Goal: Book appointment/travel/reservation

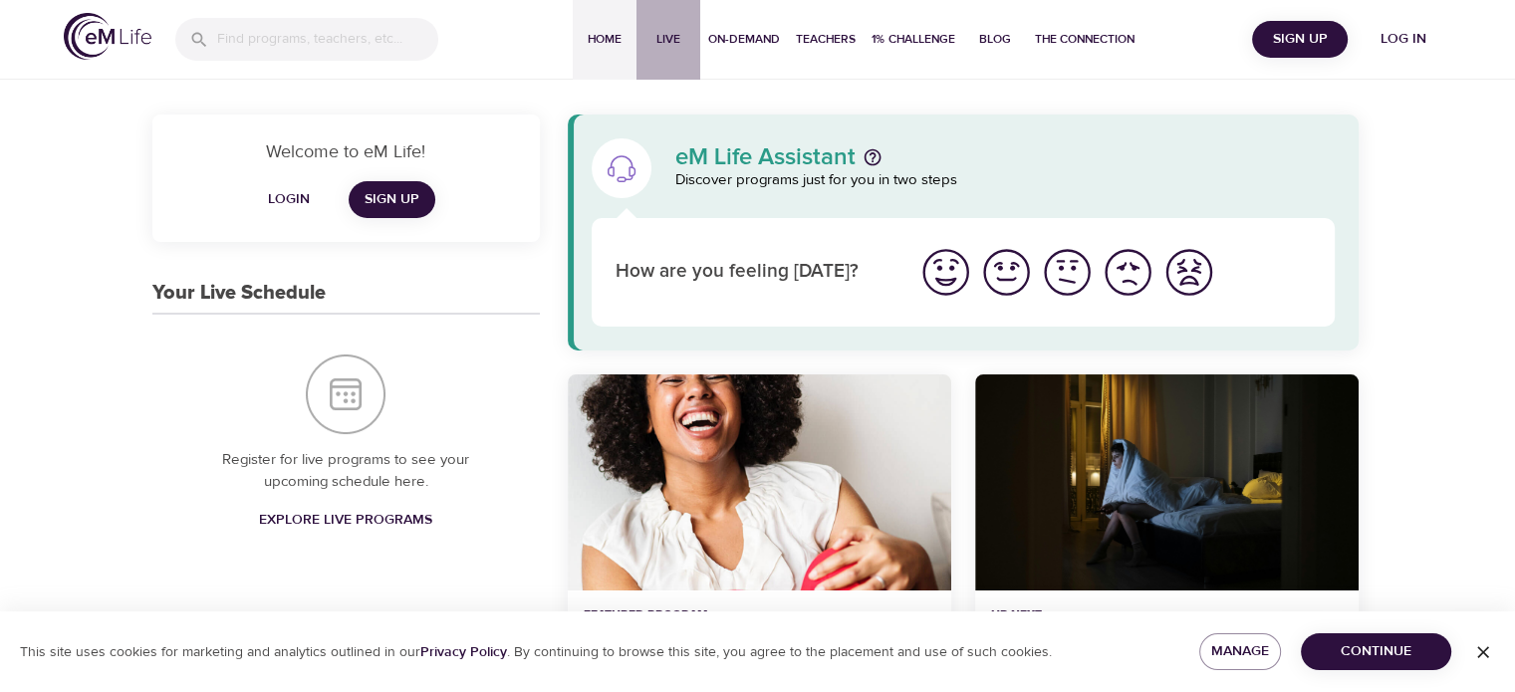
click at [677, 42] on span "Live" at bounding box center [669, 39] width 48 height 21
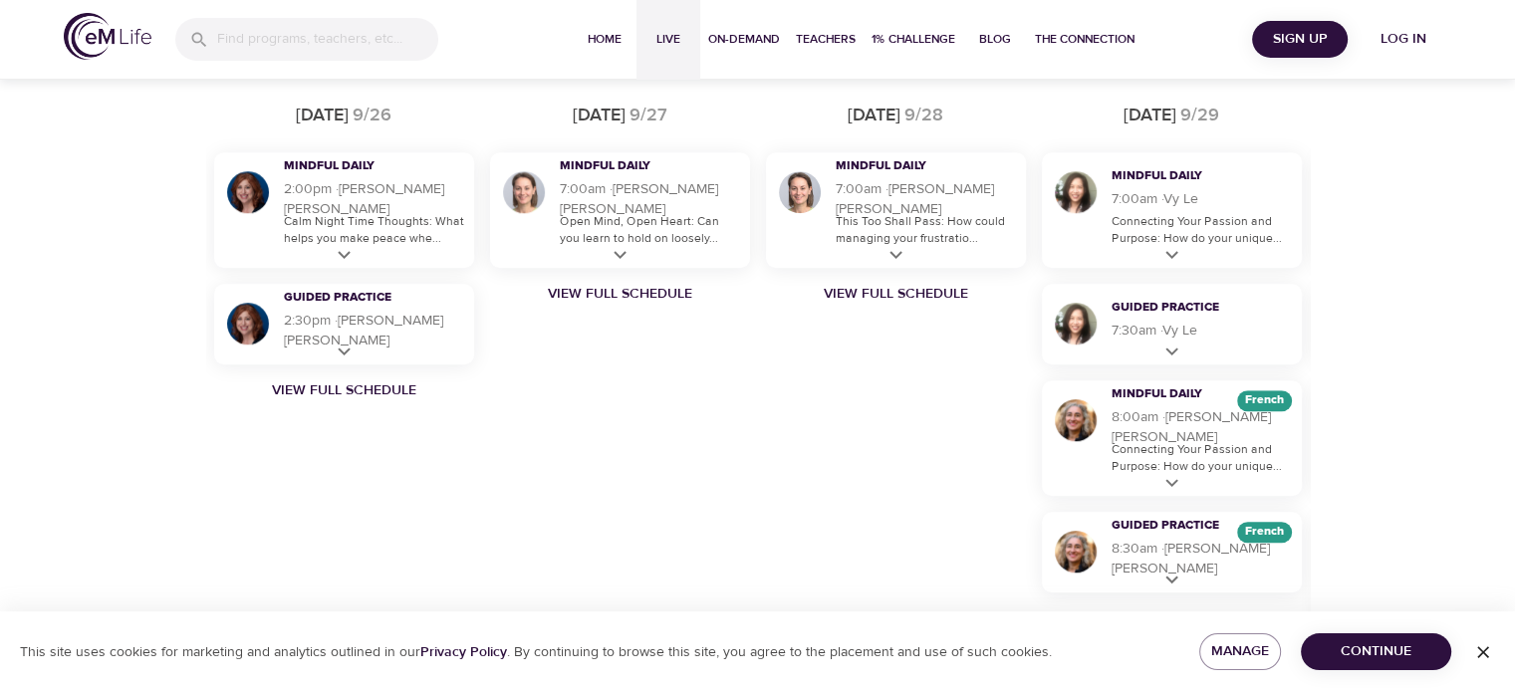
scroll to position [1295, 0]
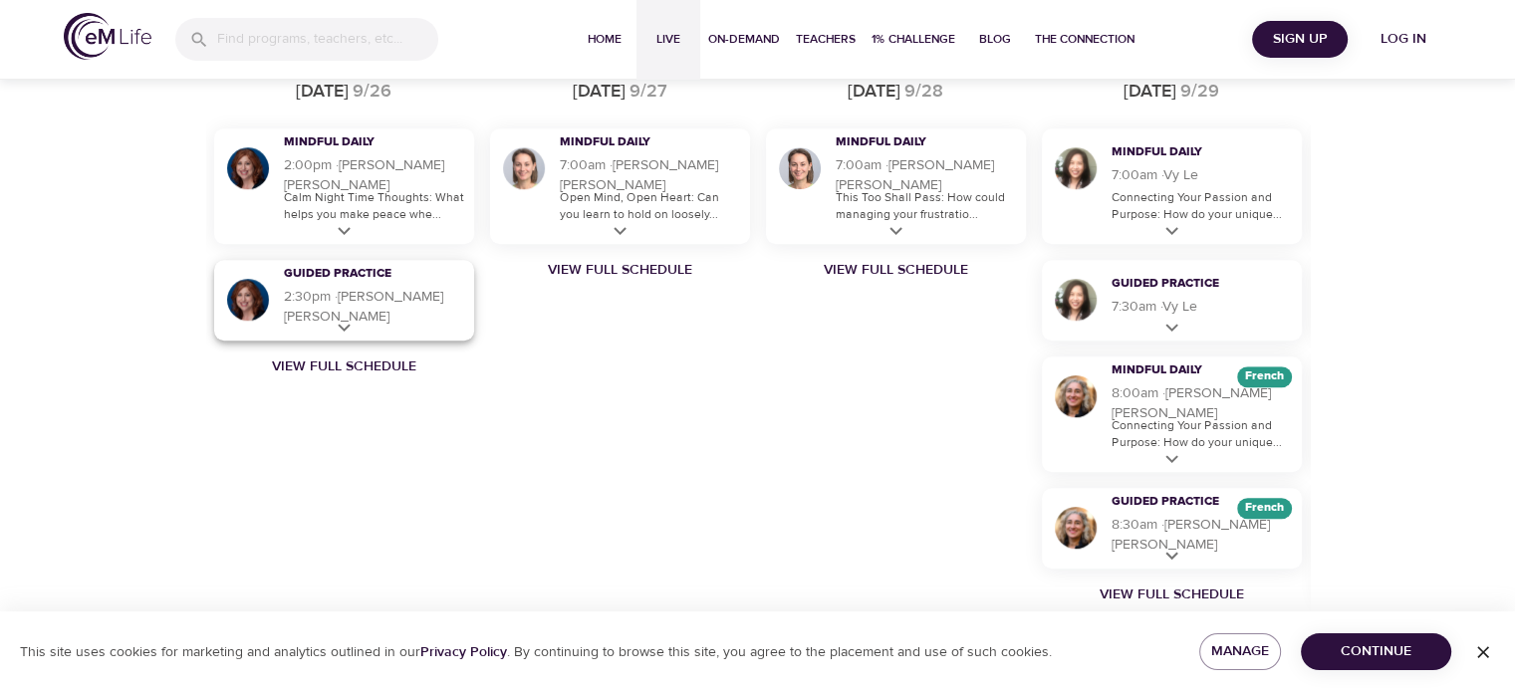
click at [343, 311] on h5 "2:30pm · 30 m · [PERSON_NAME]" at bounding box center [374, 307] width 180 height 40
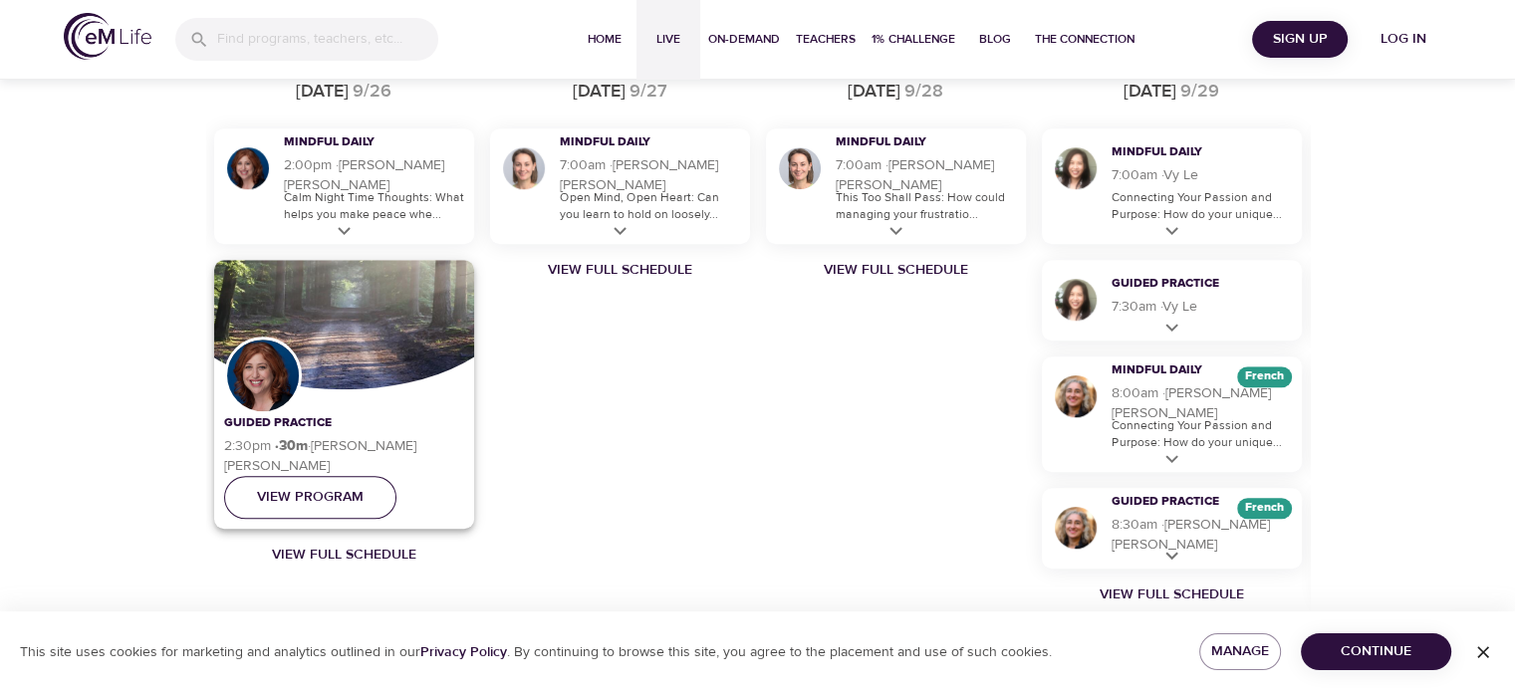
click at [327, 494] on span "View Program" at bounding box center [310, 497] width 107 height 25
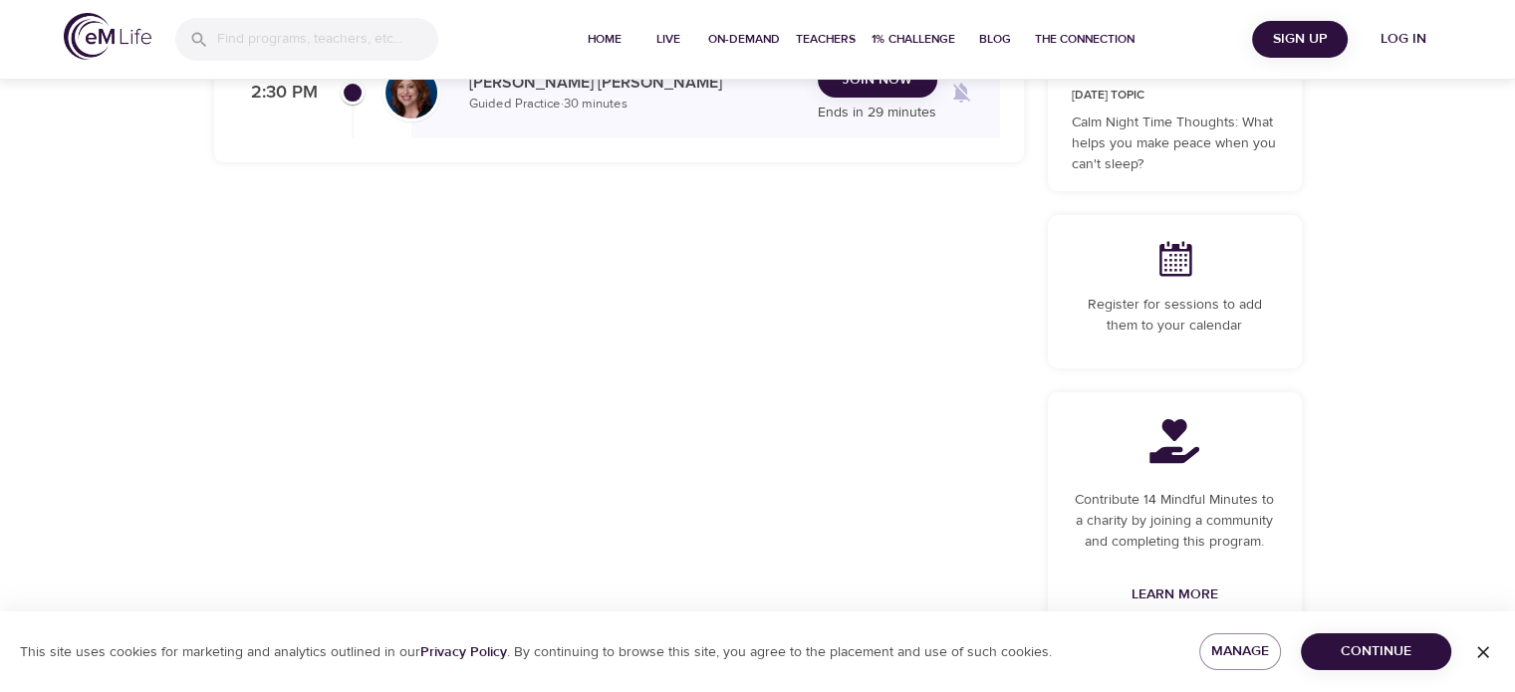
scroll to position [182, 0]
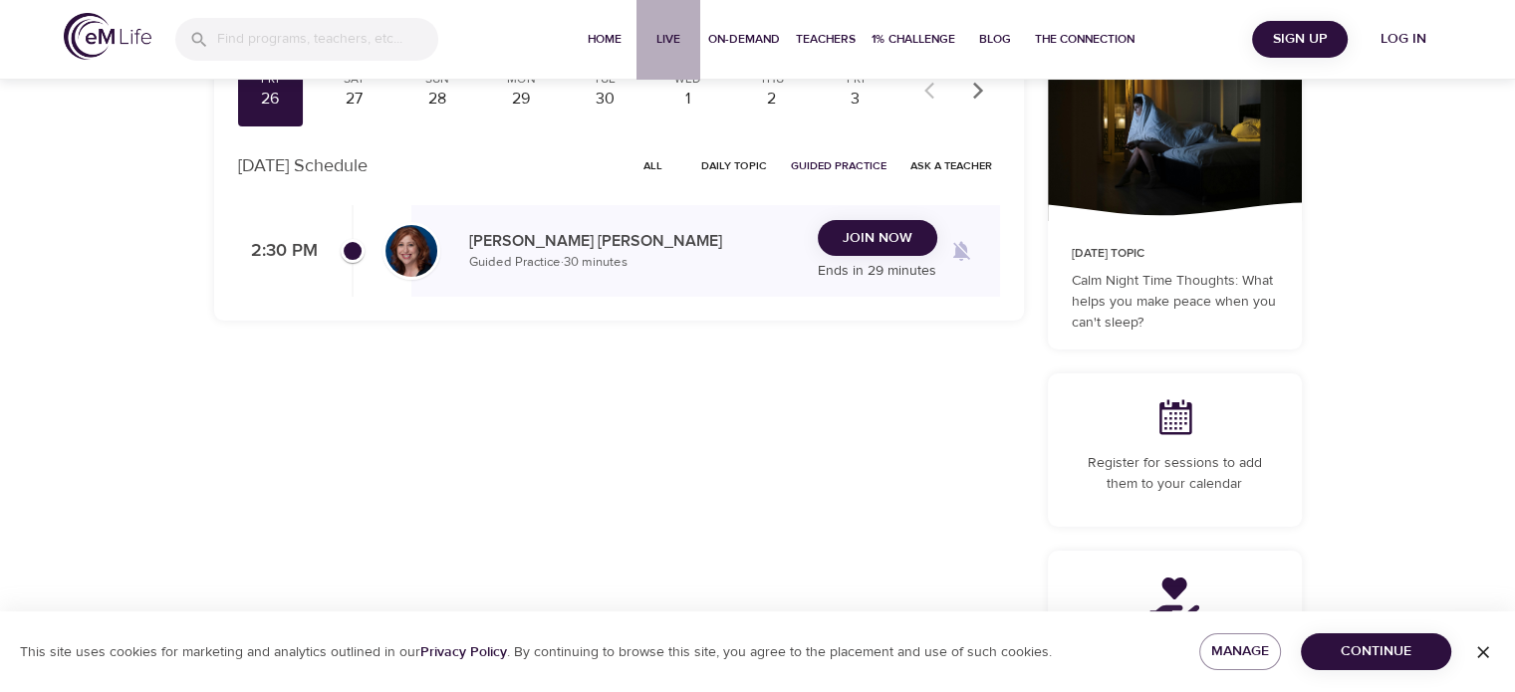
click at [673, 32] on span "Live" at bounding box center [669, 39] width 48 height 21
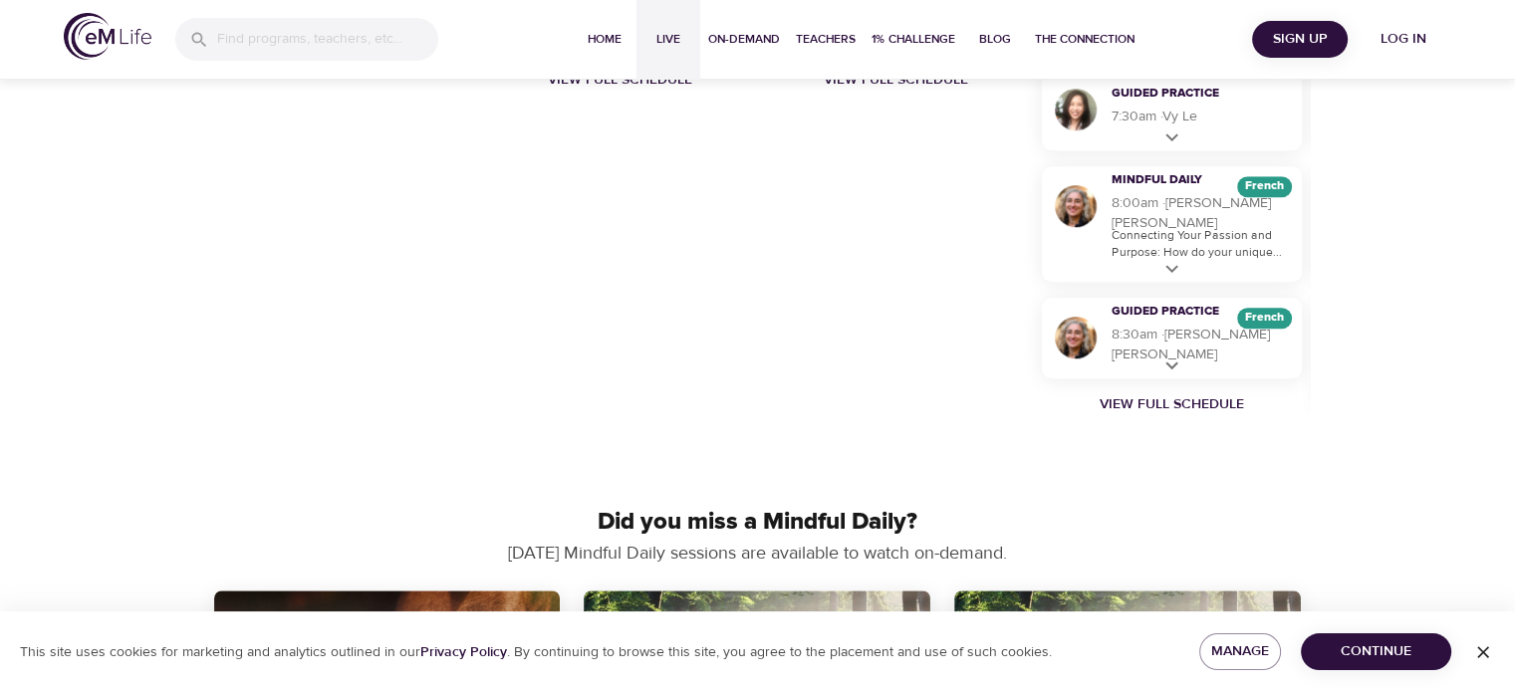
scroll to position [1186, 0]
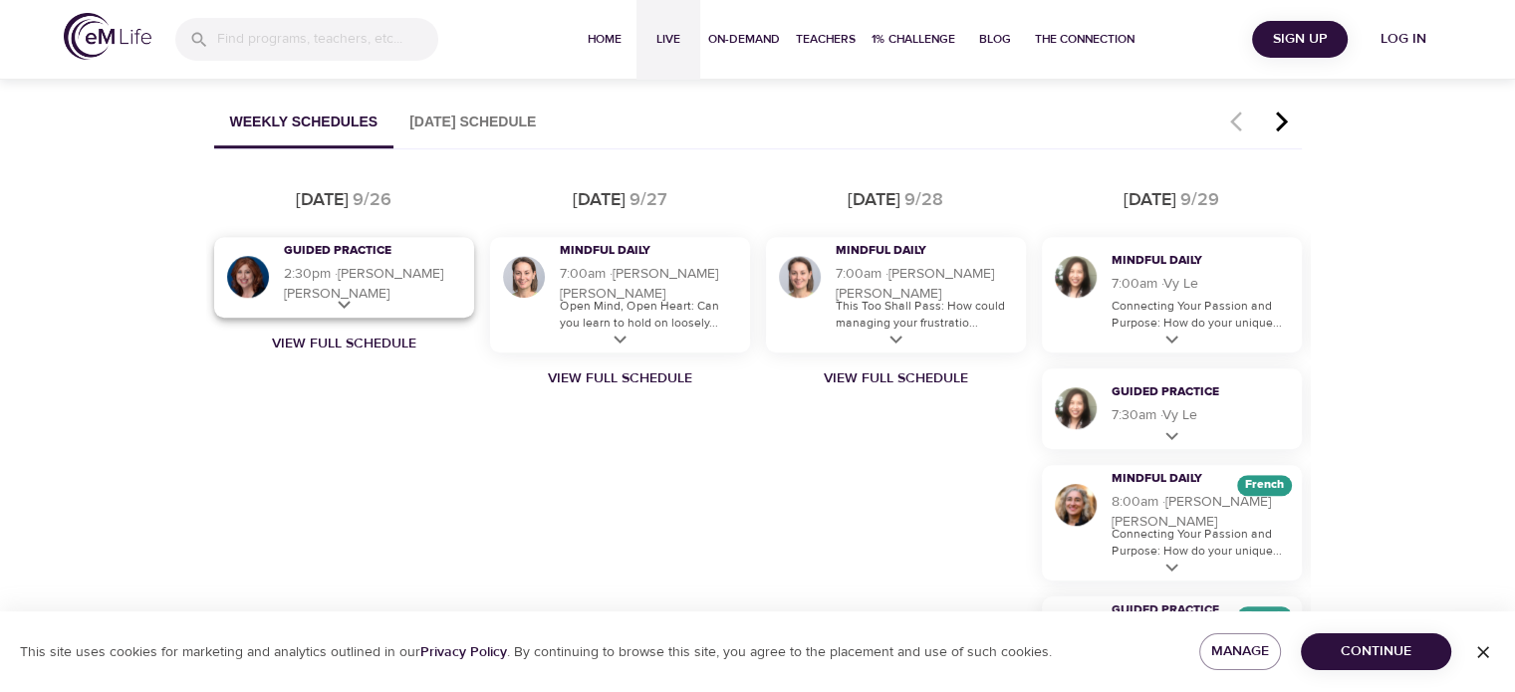
click at [351, 302] on icon at bounding box center [344, 305] width 25 height 25
